Goal: Navigation & Orientation: Find specific page/section

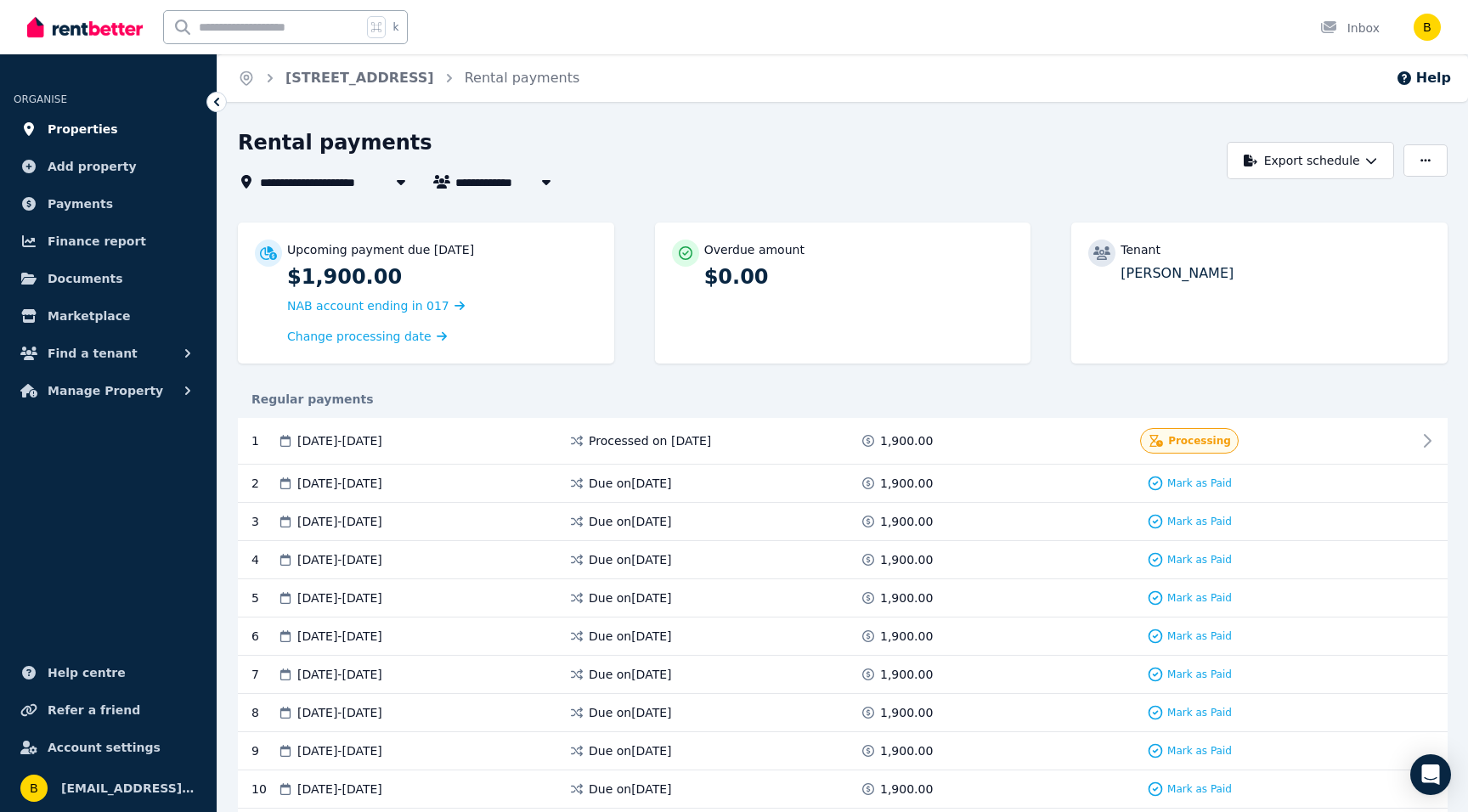
click at [65, 113] on link "Properties" at bounding box center [108, 129] width 189 height 34
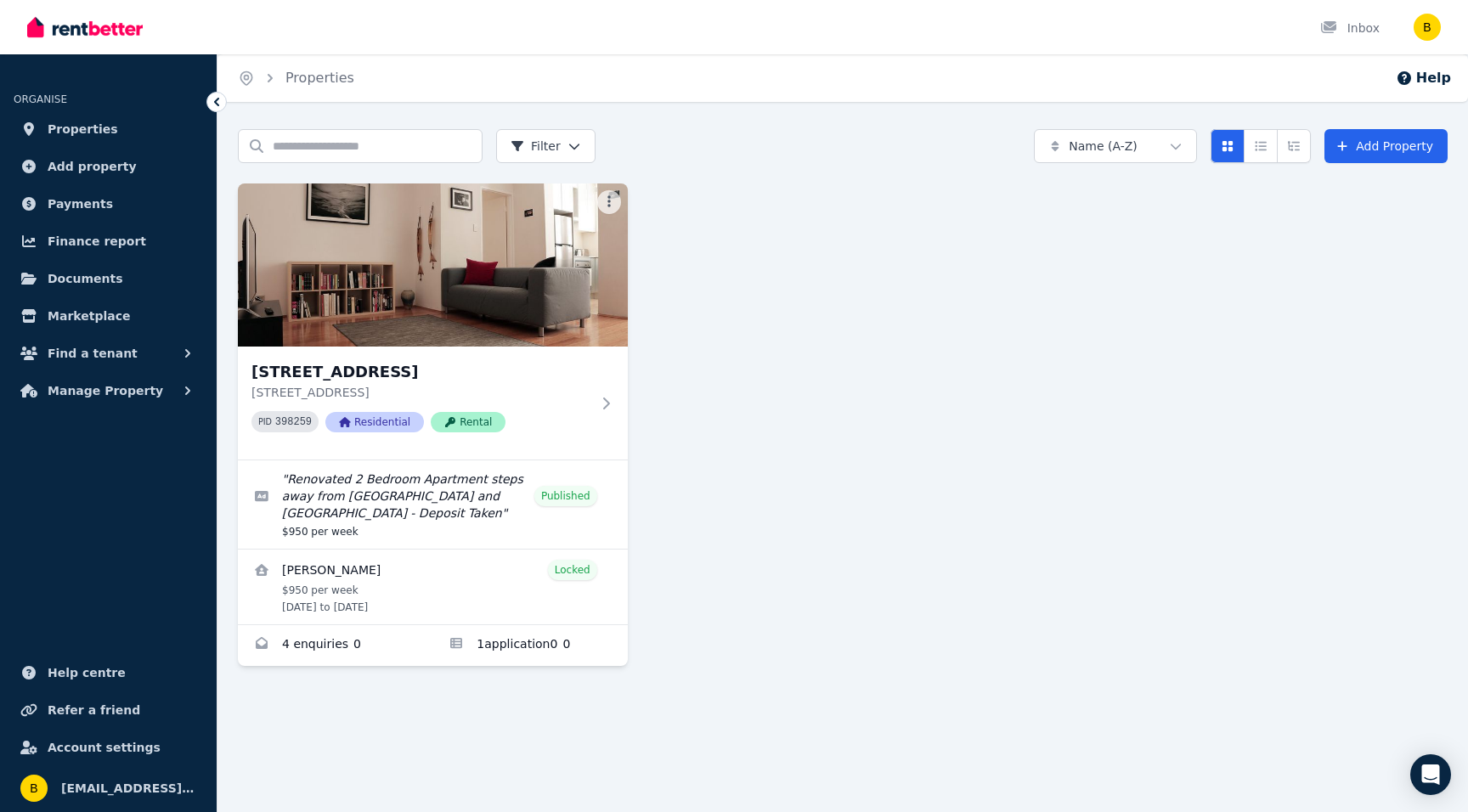
click at [390, 265] on img at bounding box center [432, 265] width 390 height 163
